Goal: Transaction & Acquisition: Obtain resource

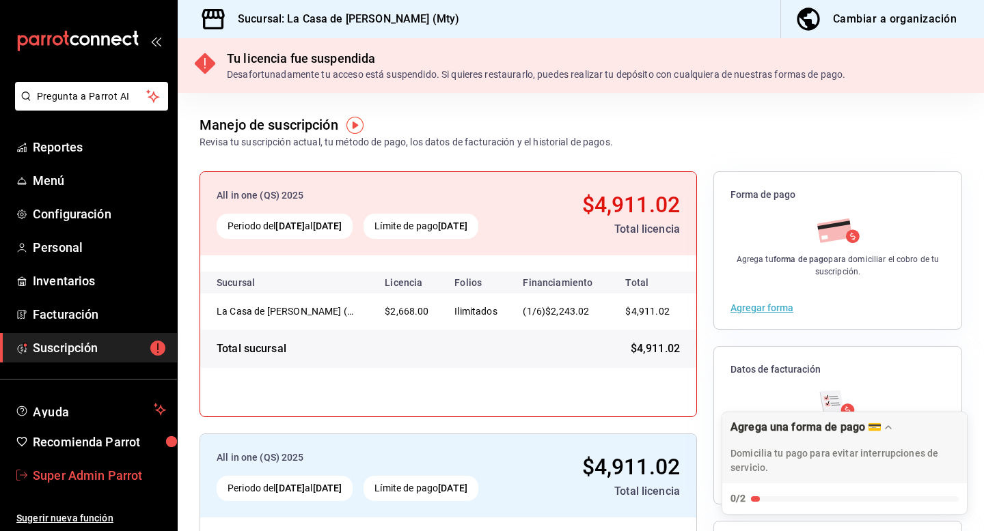
click at [98, 473] on span "Super Admin Parrot" at bounding box center [99, 475] width 133 height 18
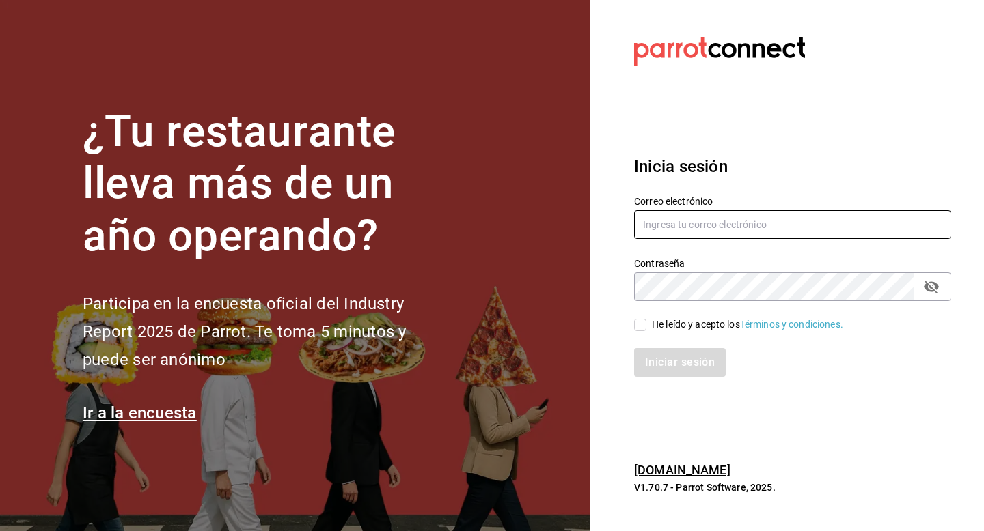
click at [690, 220] on input "text" at bounding box center [792, 224] width 317 height 29
type input "six@vallarta.com"
click at [639, 324] on input "He leído y acepto los Términos y condiciones." at bounding box center [640, 325] width 12 height 12
checkbox input "true"
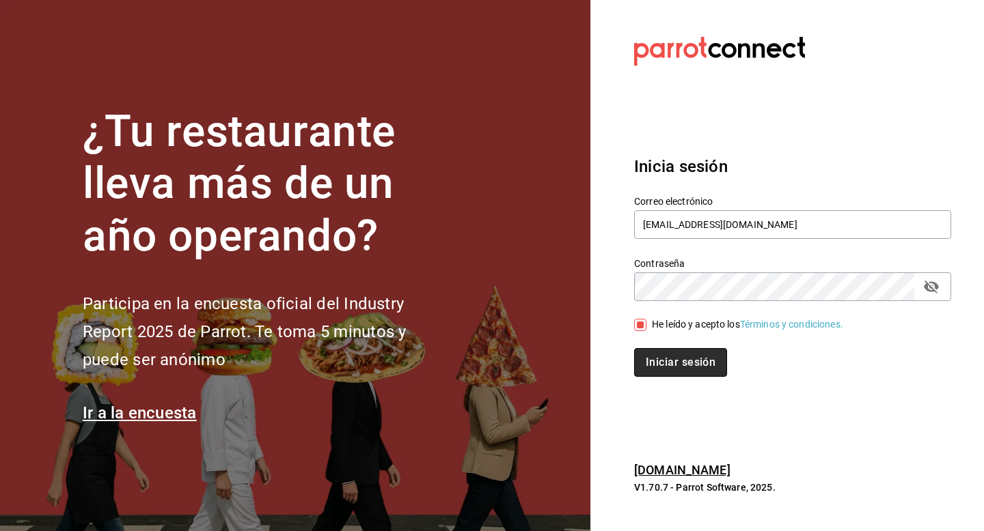
click at [652, 367] on button "Iniciar sesión" at bounding box center [680, 362] width 93 height 29
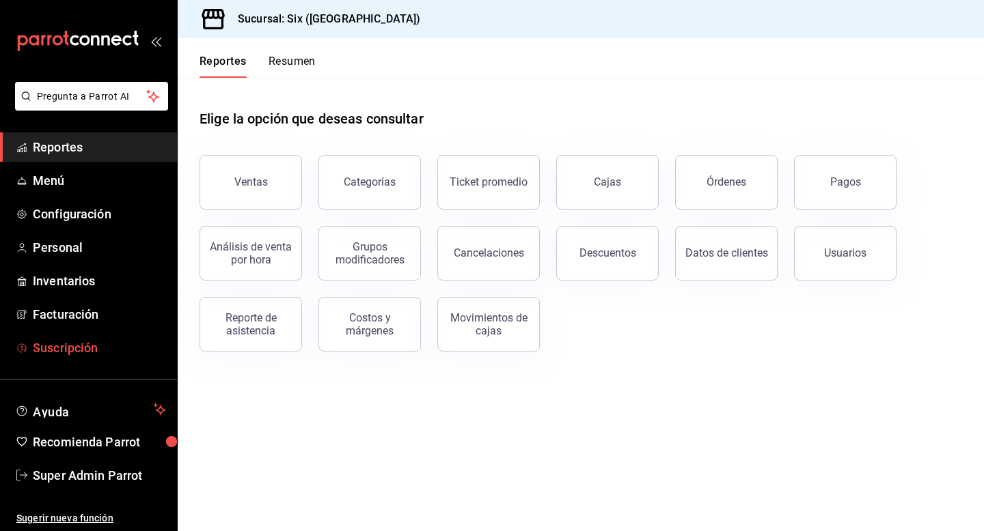
click at [82, 344] on span "Suscripción" at bounding box center [99, 348] width 133 height 18
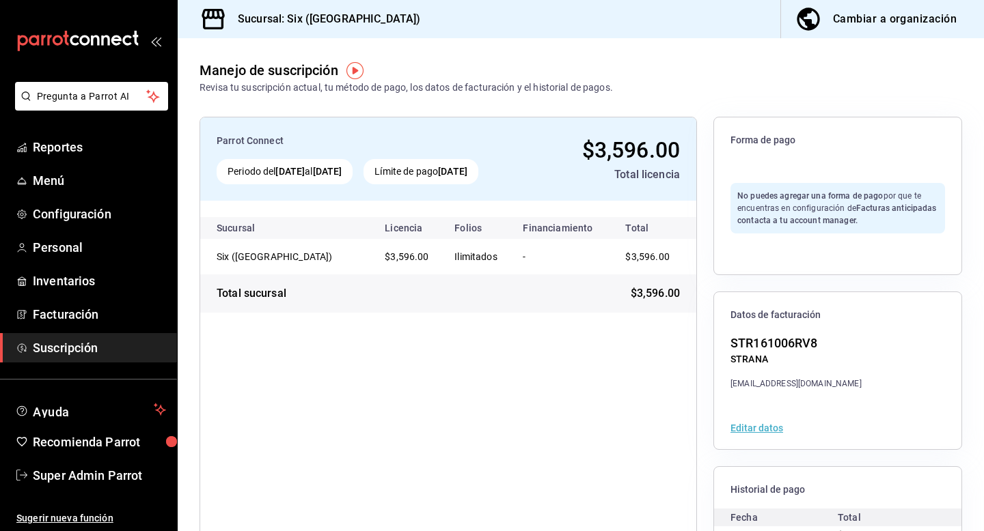
scroll to position [115, 0]
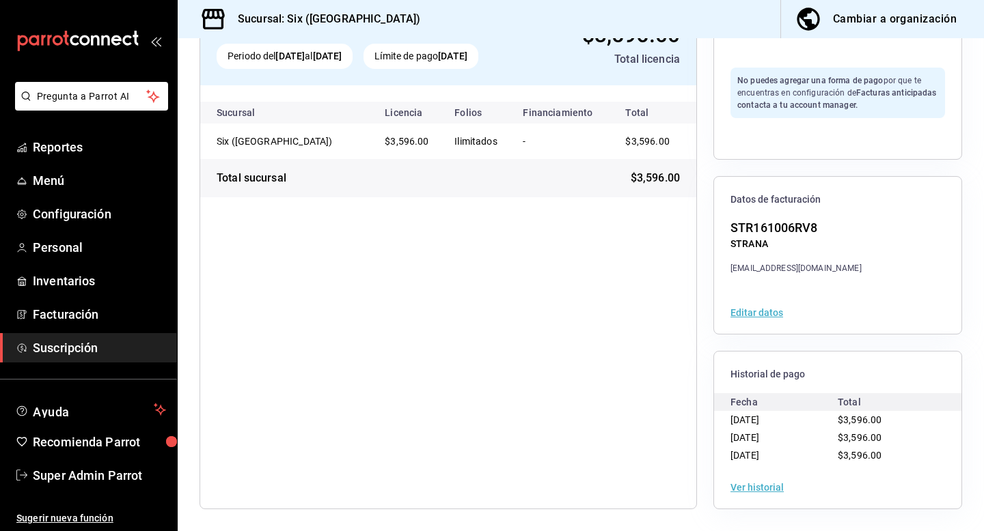
click at [748, 492] on button "Ver historial" at bounding box center [756, 488] width 53 height 10
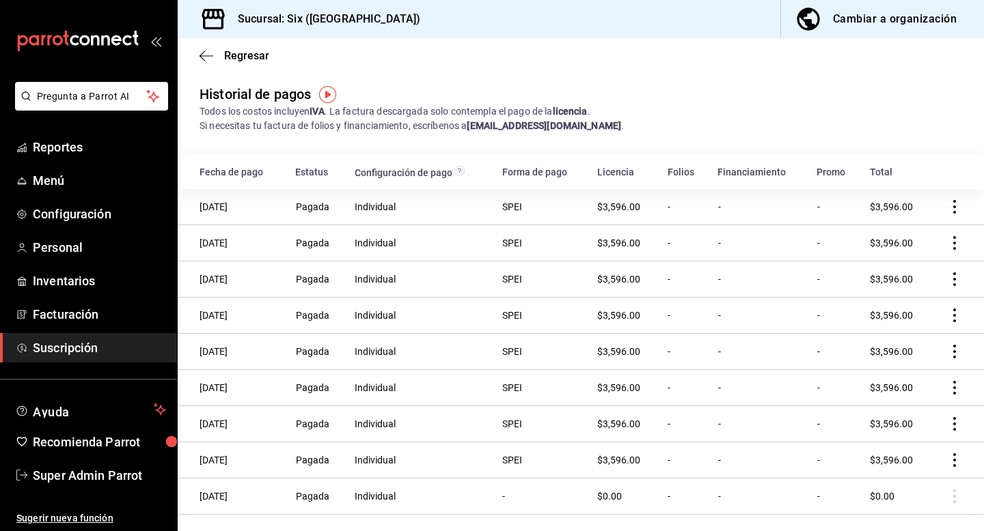
click at [953, 242] on icon "actions" at bounding box center [954, 243] width 14 height 14
click at [917, 255] on span "Descarga PDF" at bounding box center [884, 263] width 87 height 16
click at [76, 489] on link "Super Admin Parrot" at bounding box center [88, 475] width 177 height 29
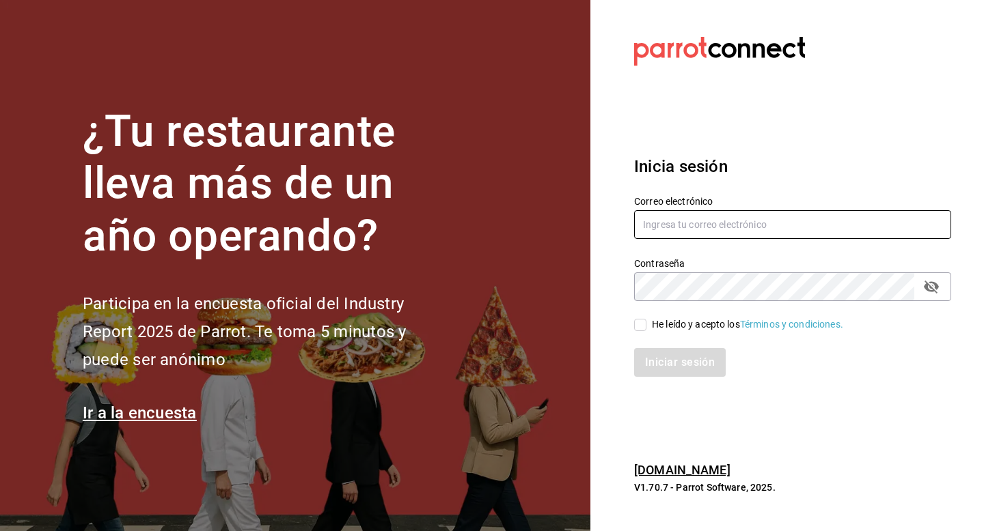
click at [669, 232] on input "text" at bounding box center [792, 224] width 317 height 29
type input "strana@vallarta.com"
click at [647, 321] on span "He leído y acepto los Términos y condiciones." at bounding box center [744, 325] width 197 height 14
click at [646, 321] on input "He leído y acepto los Términos y condiciones." at bounding box center [640, 325] width 12 height 12
checkbox input "true"
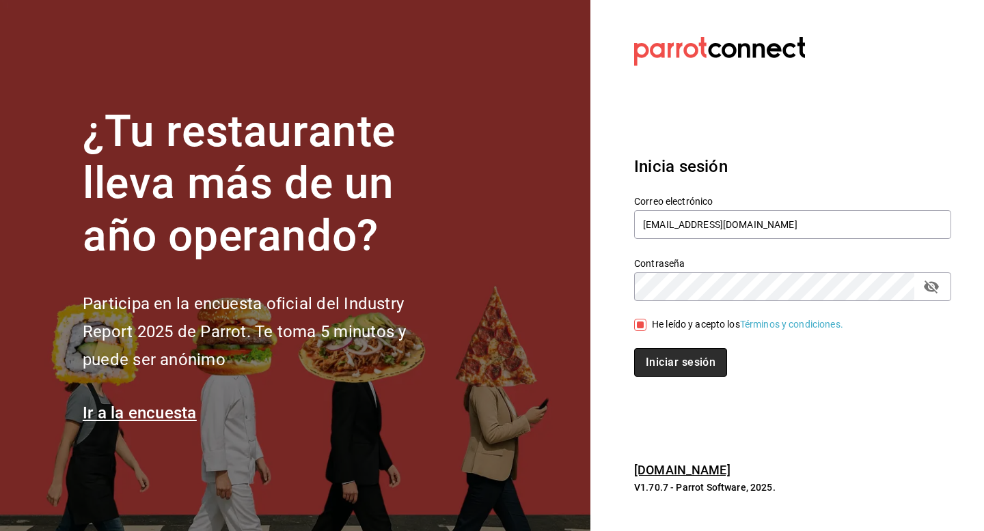
click at [647, 365] on button "Iniciar sesión" at bounding box center [680, 362] width 93 height 29
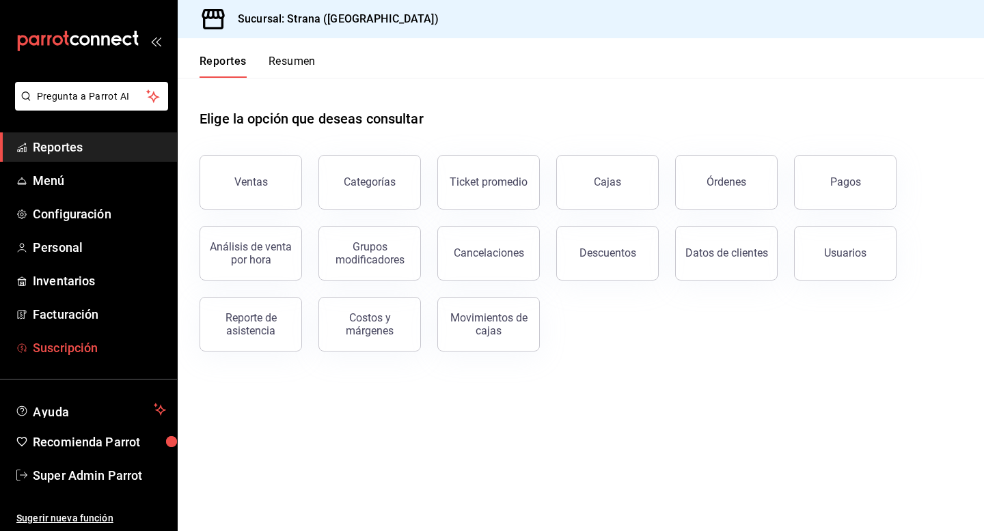
click at [81, 343] on span "Suscripción" at bounding box center [99, 348] width 133 height 18
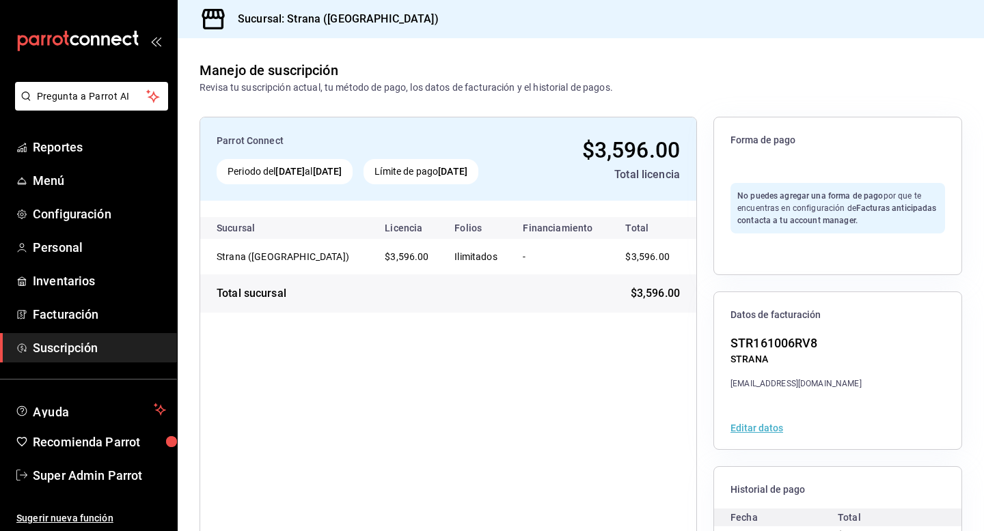
scroll to position [115, 0]
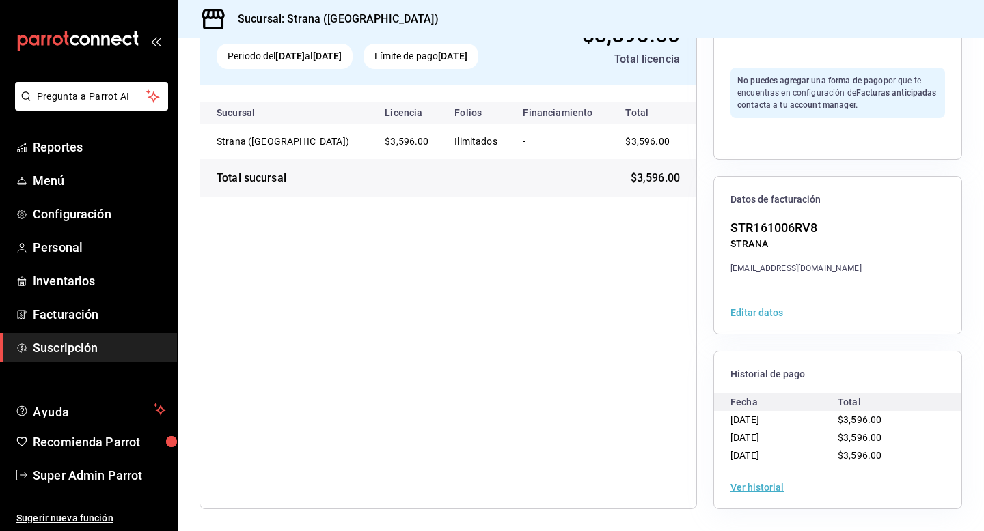
click at [762, 488] on button "Ver historial" at bounding box center [756, 488] width 53 height 10
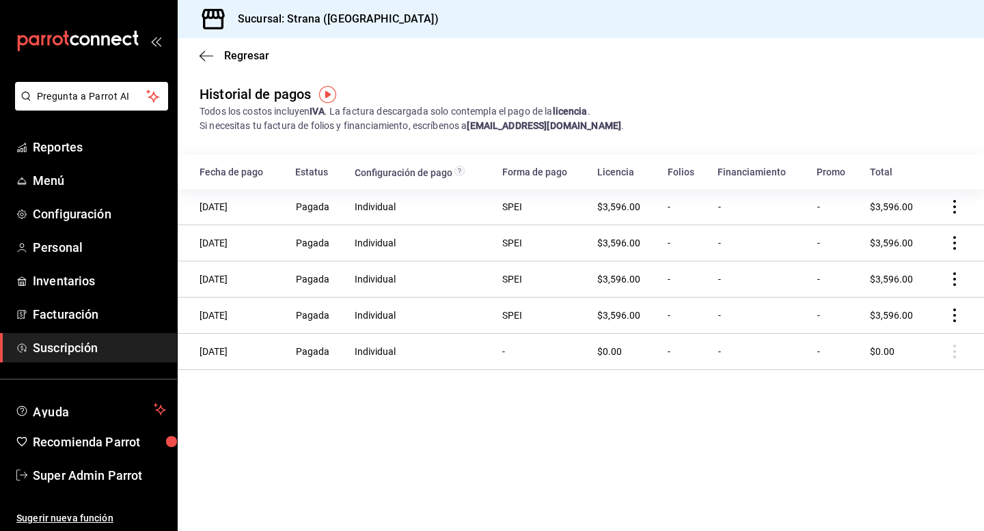
click at [955, 242] on icon "actions" at bounding box center [954, 243] width 14 height 14
click at [911, 261] on span "Descarga PDF" at bounding box center [884, 263] width 87 height 16
click at [122, 469] on span "Super Admin Parrot" at bounding box center [99, 475] width 133 height 18
